Goal: Navigation & Orientation: Find specific page/section

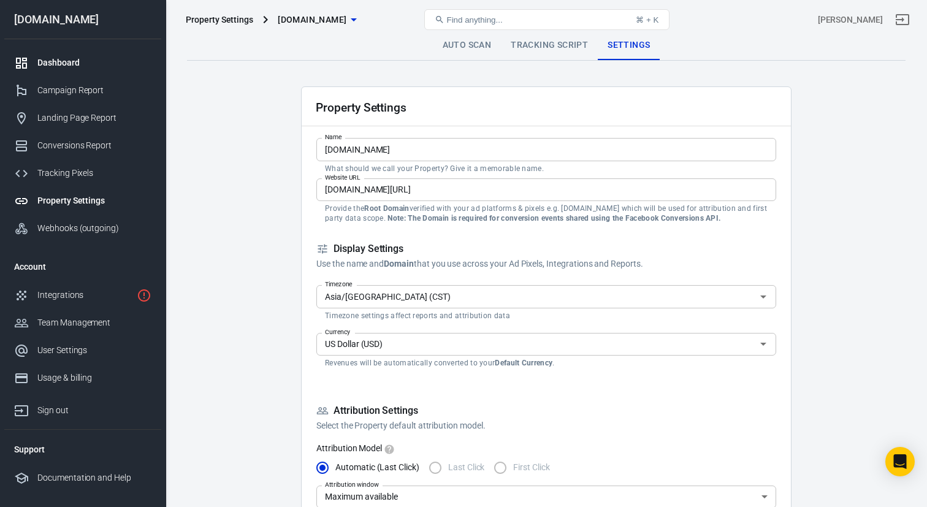
click at [15, 57] on icon at bounding box center [21, 63] width 15 height 15
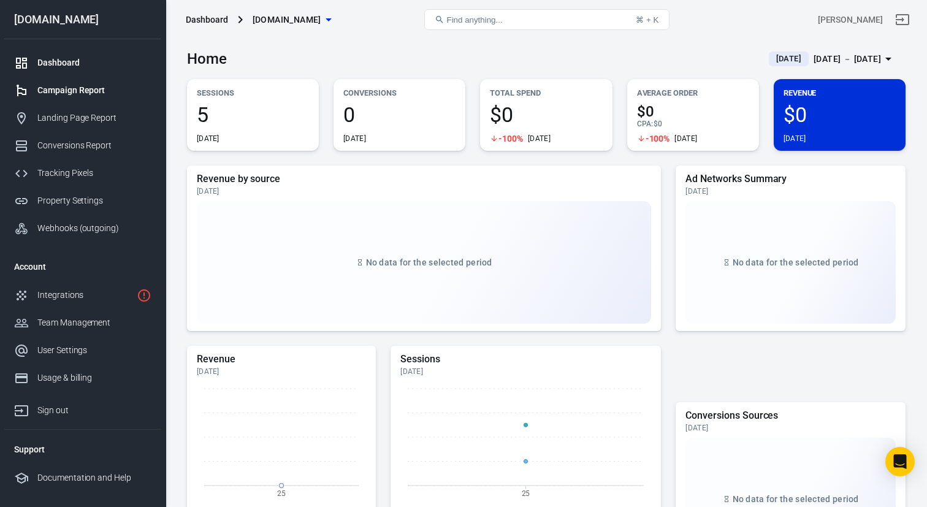
click at [96, 94] on div "Campaign Report" at bounding box center [94, 90] width 114 height 13
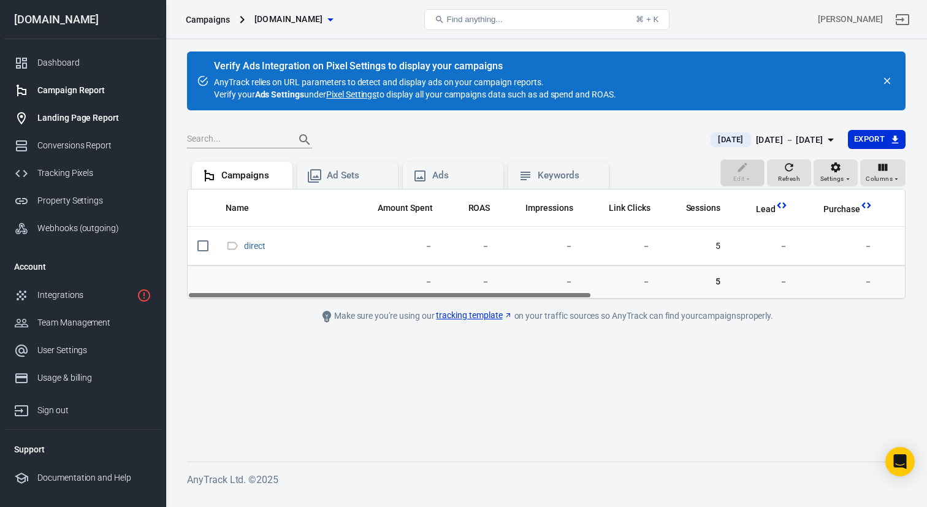
click at [84, 117] on div "Landing Page Report" at bounding box center [94, 118] width 114 height 13
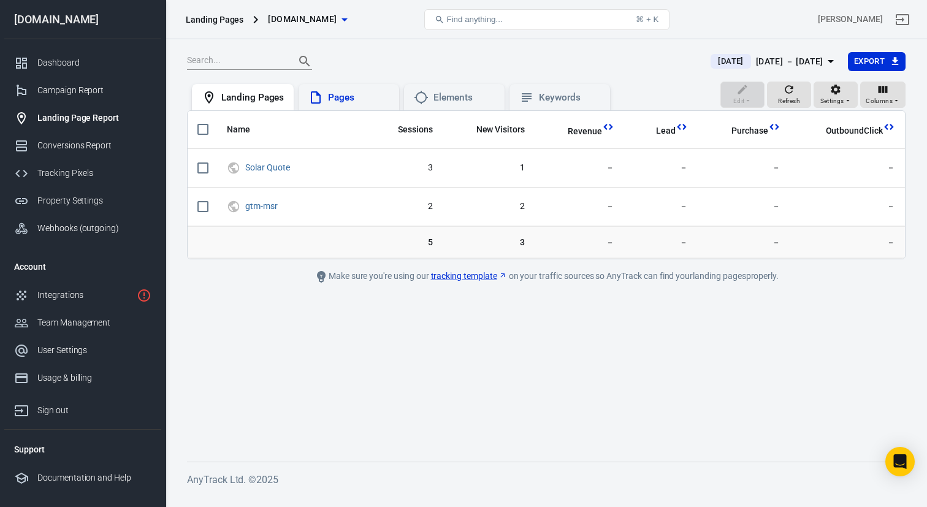
click at [358, 86] on div "Pages" at bounding box center [348, 97] width 100 height 27
